Goal: Transaction & Acquisition: Purchase product/service

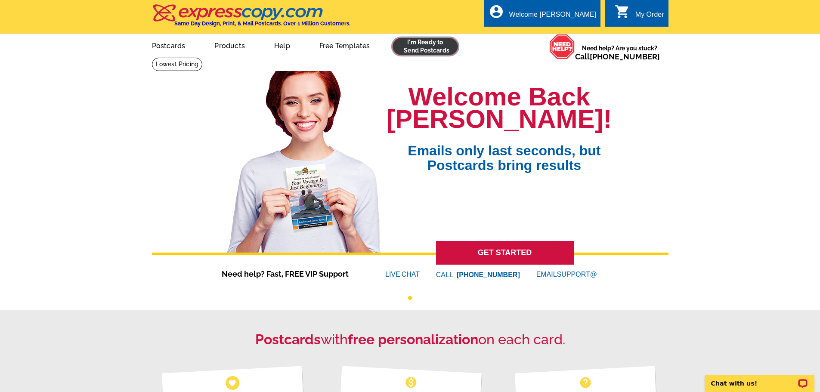
click at [424, 48] on link at bounding box center [426, 46] width 66 height 17
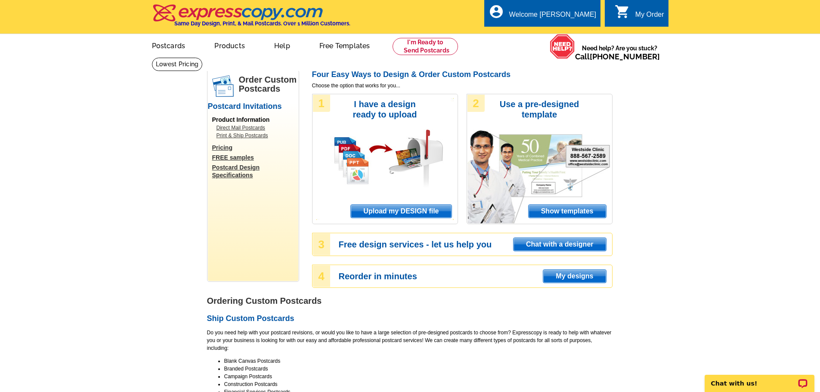
click at [412, 210] on span "Upload my DESIGN file" at bounding box center [401, 211] width 100 height 13
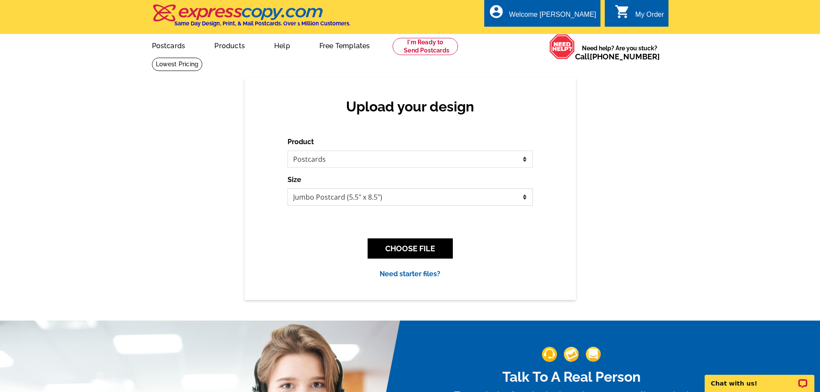
click at [466, 198] on select "Jumbo Postcard (5.5" x 8.5") Regular Postcard (4.25" x 5.6") Panoramic Postcard…" at bounding box center [410, 197] width 245 height 17
select select "14"
click at [288, 189] on select "Jumbo Postcard (5.5" x 8.5") Regular Postcard (4.25" x 5.6") Panoramic Postcard…" at bounding box center [410, 197] width 245 height 17
click at [425, 255] on button "CHOOSE FILE" at bounding box center [410, 248] width 85 height 20
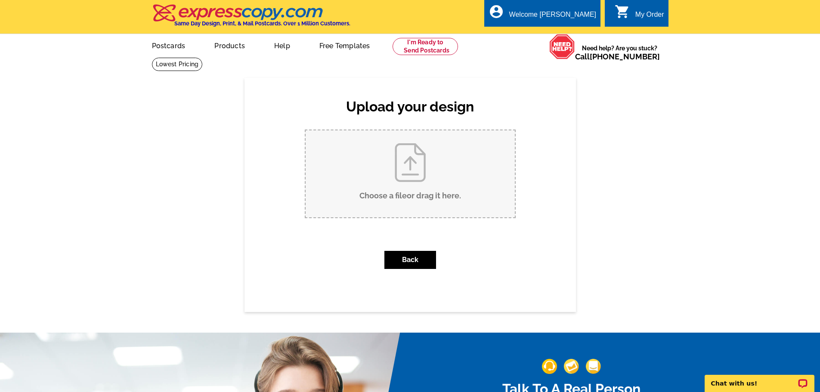
click at [415, 190] on input "Choose a file or drag it here ." at bounding box center [410, 173] width 209 height 87
type input "C:\fakepath\JUST LISTED 2225 King front.pdf"
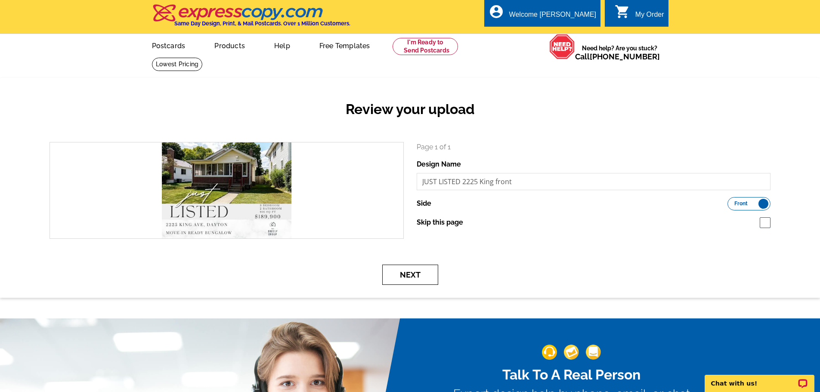
click at [419, 275] on button "Next" at bounding box center [410, 275] width 56 height 20
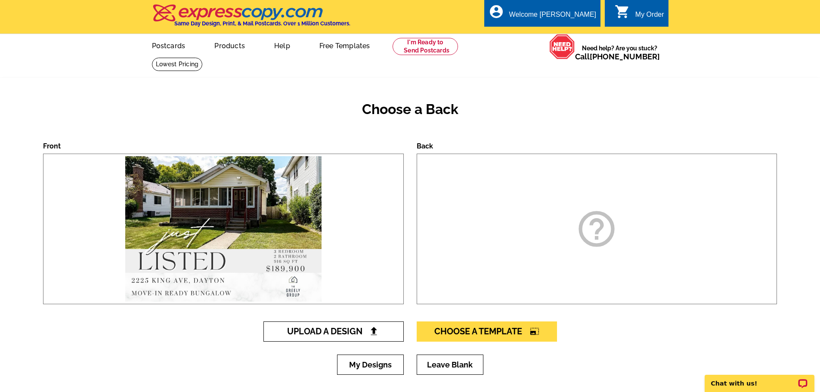
click at [370, 327] on link "Upload A Design" at bounding box center [333, 332] width 140 height 20
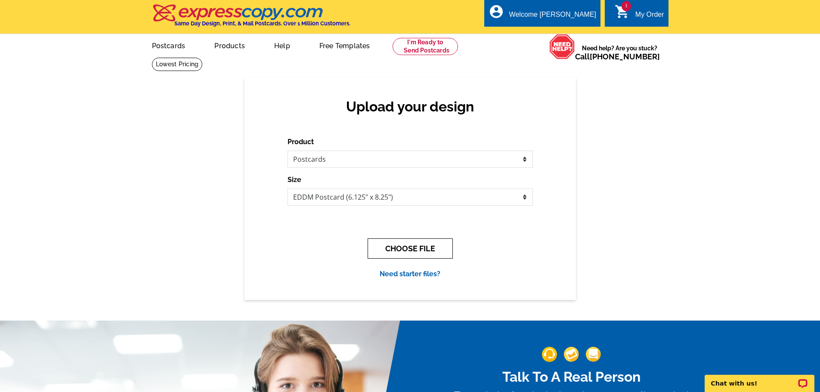
click at [440, 246] on button "CHOOSE FILE" at bounding box center [410, 248] width 85 height 20
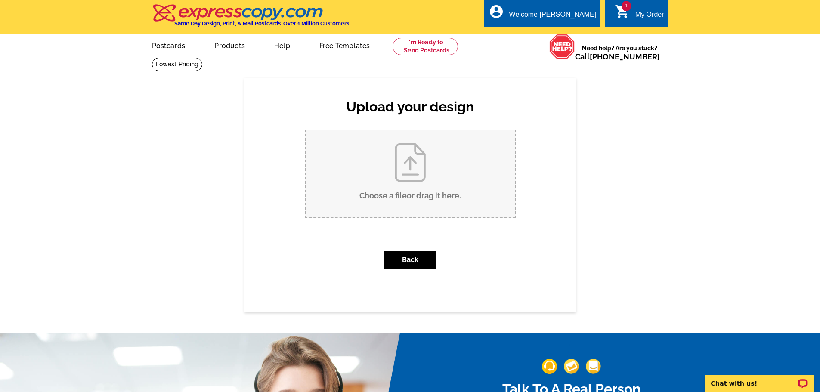
click at [416, 201] on input "Choose a file or drag it here ." at bounding box center [410, 173] width 209 height 87
type input "C:\fakepath\JUST LISTED 2225 King back.pdf"
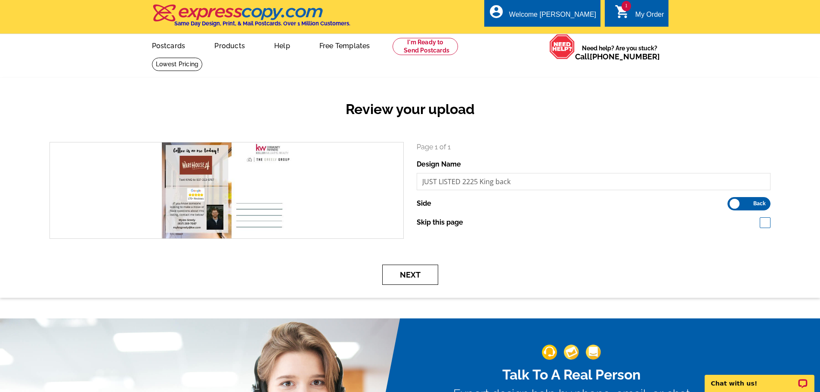
click at [406, 282] on button "Next" at bounding box center [410, 275] width 56 height 20
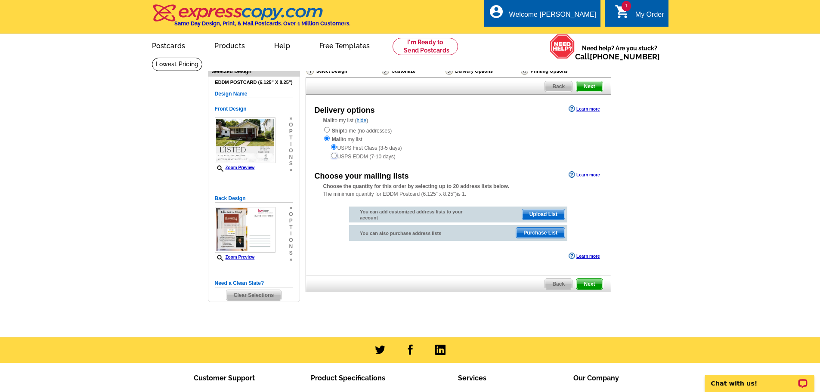
click at [334, 156] on input "radio" at bounding box center [334, 156] width 6 height 6
radio input "true"
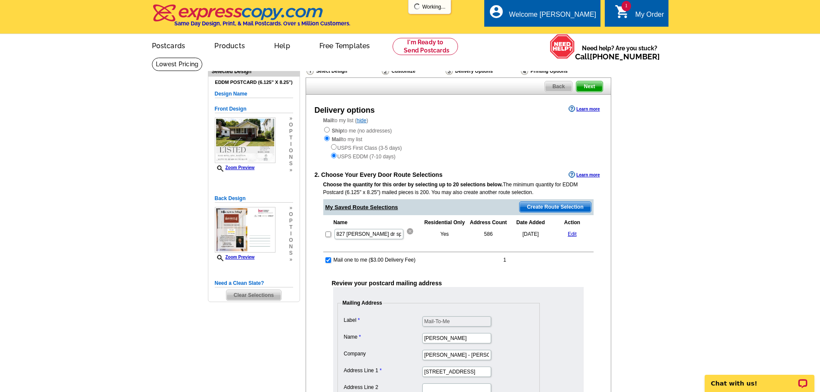
click at [408, 232] on img at bounding box center [410, 231] width 6 height 6
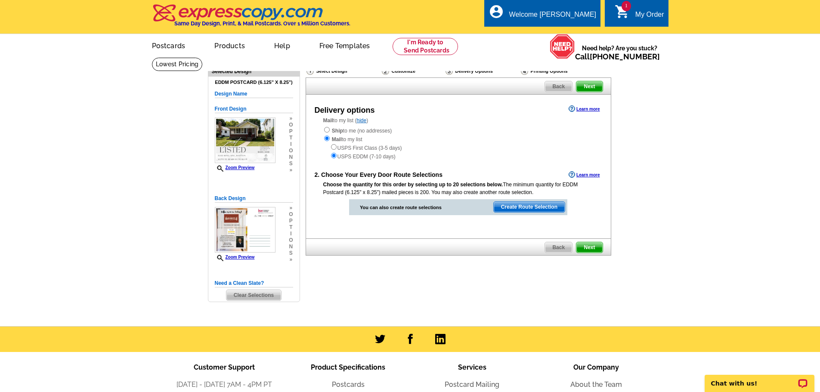
click at [548, 208] on span "Create Route Selection" at bounding box center [529, 207] width 71 height 10
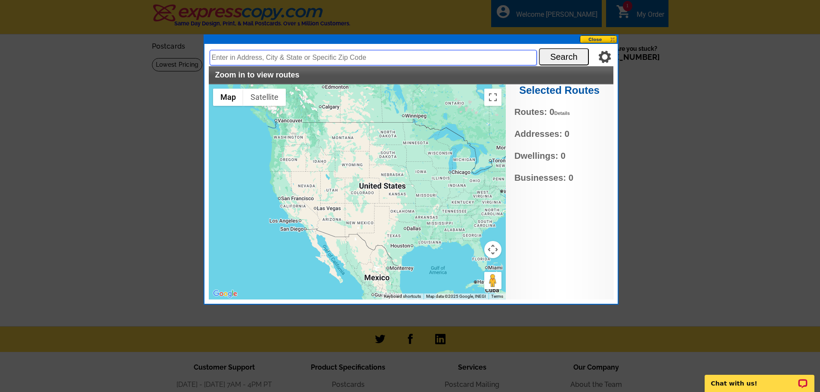
click at [483, 58] on input "text" at bounding box center [373, 57] width 327 height 15
type input "2225 king ave dayton ohio"
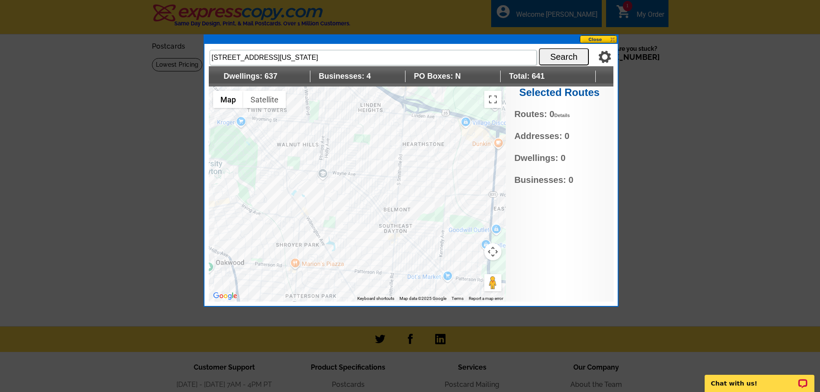
click at [385, 205] on div at bounding box center [357, 194] width 297 height 215
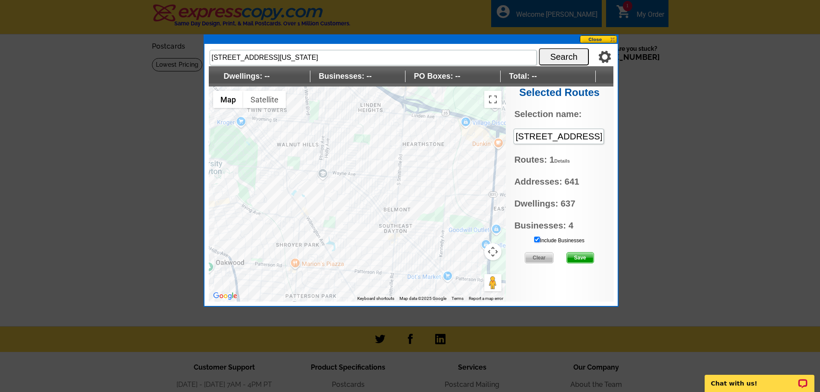
click at [538, 240] on input "Include Businesses" at bounding box center [537, 240] width 6 height 6
click at [581, 259] on span "Save" at bounding box center [580, 258] width 27 height 10
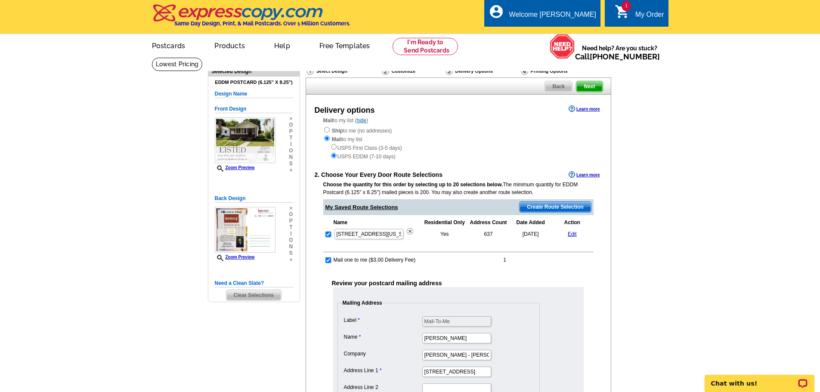
click at [327, 264] on td at bounding box center [328, 260] width 8 height 9
click at [327, 261] on input "checkbox" at bounding box center [328, 260] width 6 height 6
checkbox input "false"
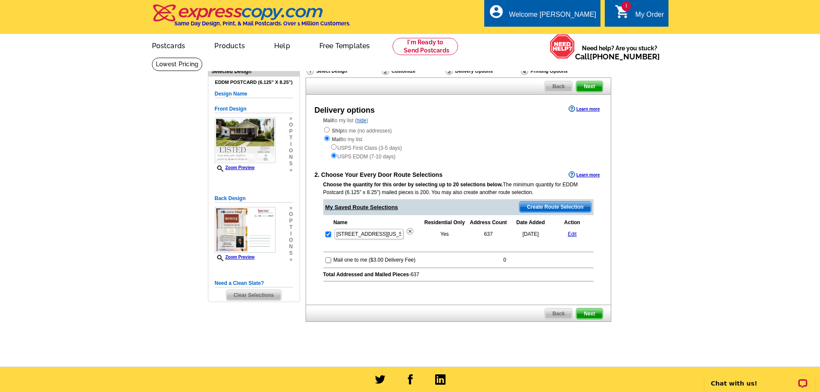
click at [586, 313] on span "Next" at bounding box center [589, 314] width 26 height 10
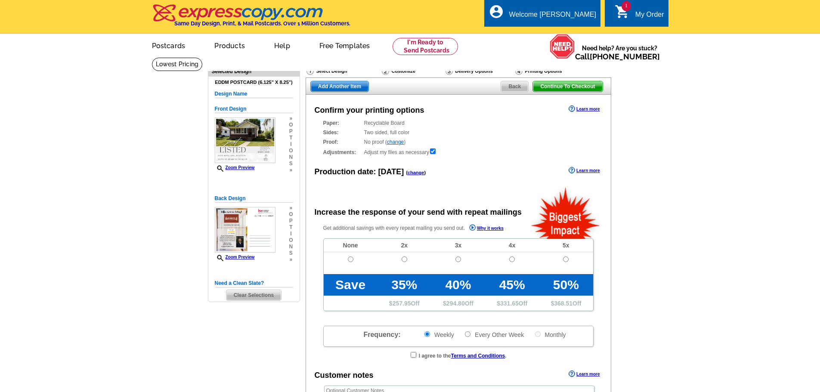
radio input "false"
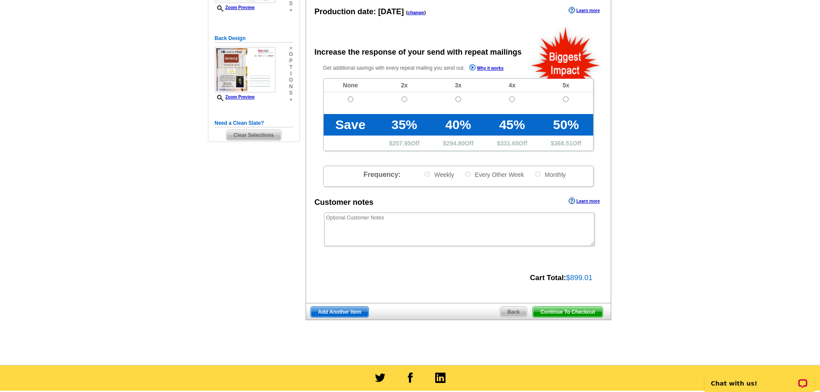
scroll to position [161, 0]
click at [351, 101] on input "radio" at bounding box center [351, 99] width 6 height 6
radio input "true"
click at [577, 312] on span "Continue To Checkout" at bounding box center [567, 311] width 69 height 10
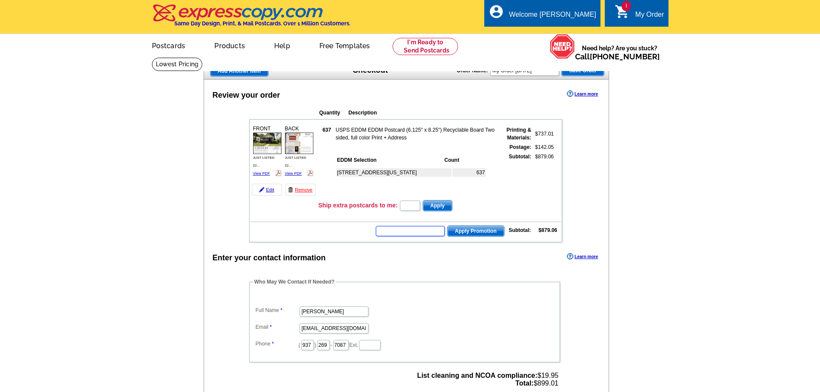
click at [421, 229] on input "text" at bounding box center [410, 231] width 69 height 10
click at [415, 233] on input "text" at bounding box center [410, 231] width 69 height 10
type input "hurry40"
click at [461, 232] on span "Apply Promotion" at bounding box center [476, 231] width 56 height 10
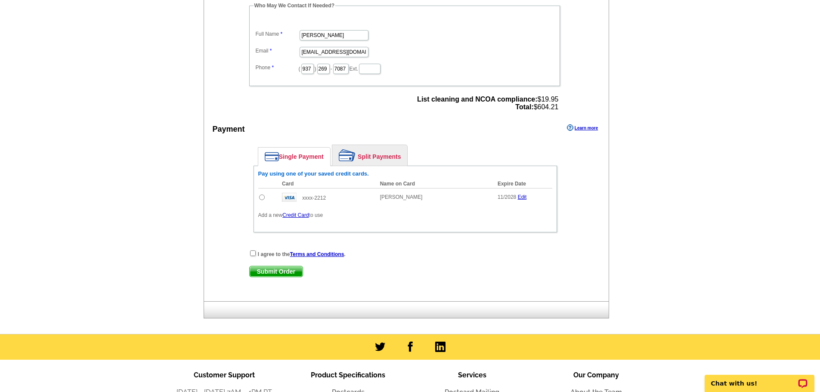
scroll to position [305, 0]
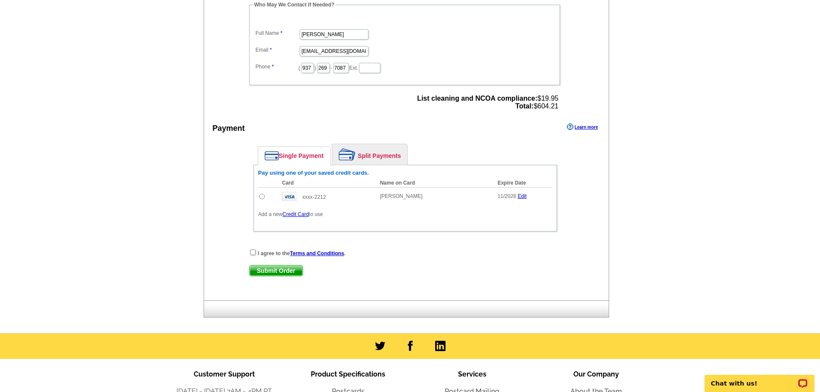
click at [260, 197] on input "radio" at bounding box center [262, 197] width 6 height 6
radio input "true"
click at [253, 253] on input "checkbox" at bounding box center [253, 253] width 6 height 6
checkbox input "true"
click at [273, 275] on span "Submit Order" at bounding box center [276, 271] width 53 height 10
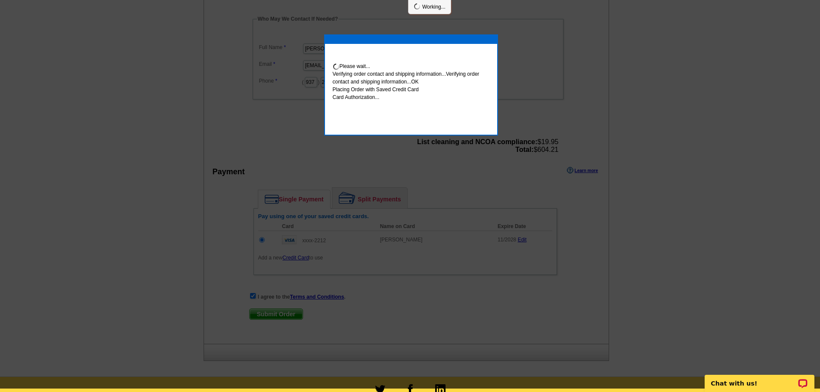
scroll to position [301, 0]
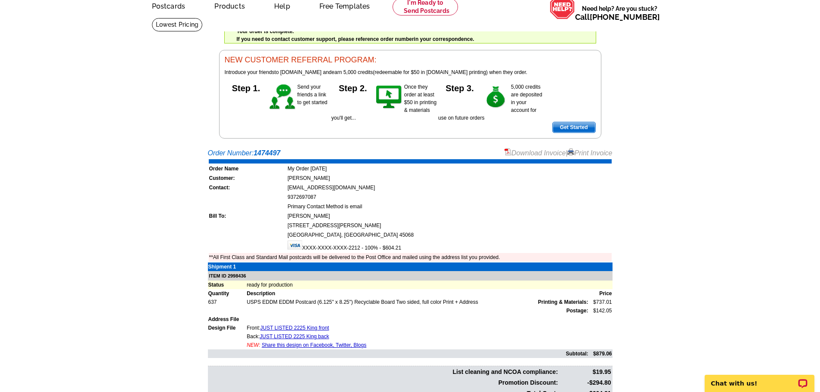
scroll to position [39, 0]
drag, startPoint x: 284, startPoint y: 152, endPoint x: 257, endPoint y: 153, distance: 27.1
click at [257, 153] on div "Order Number: 1474497 Download Invoice | Print Invoice" at bounding box center [410, 154] width 405 height 10
copy strong "1474497"
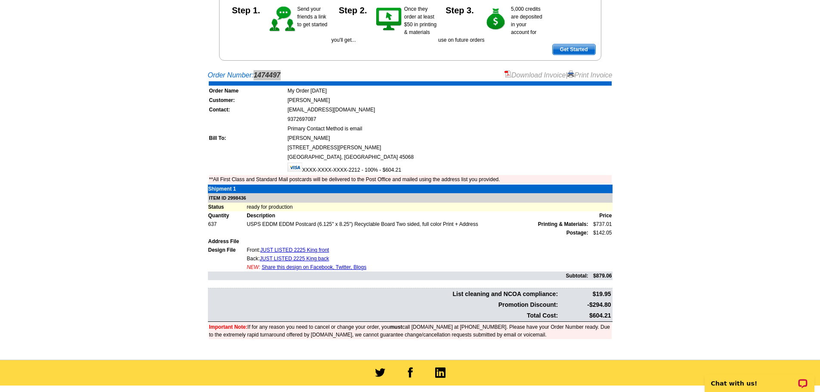
scroll to position [118, 0]
